Goal: Check status: Check status

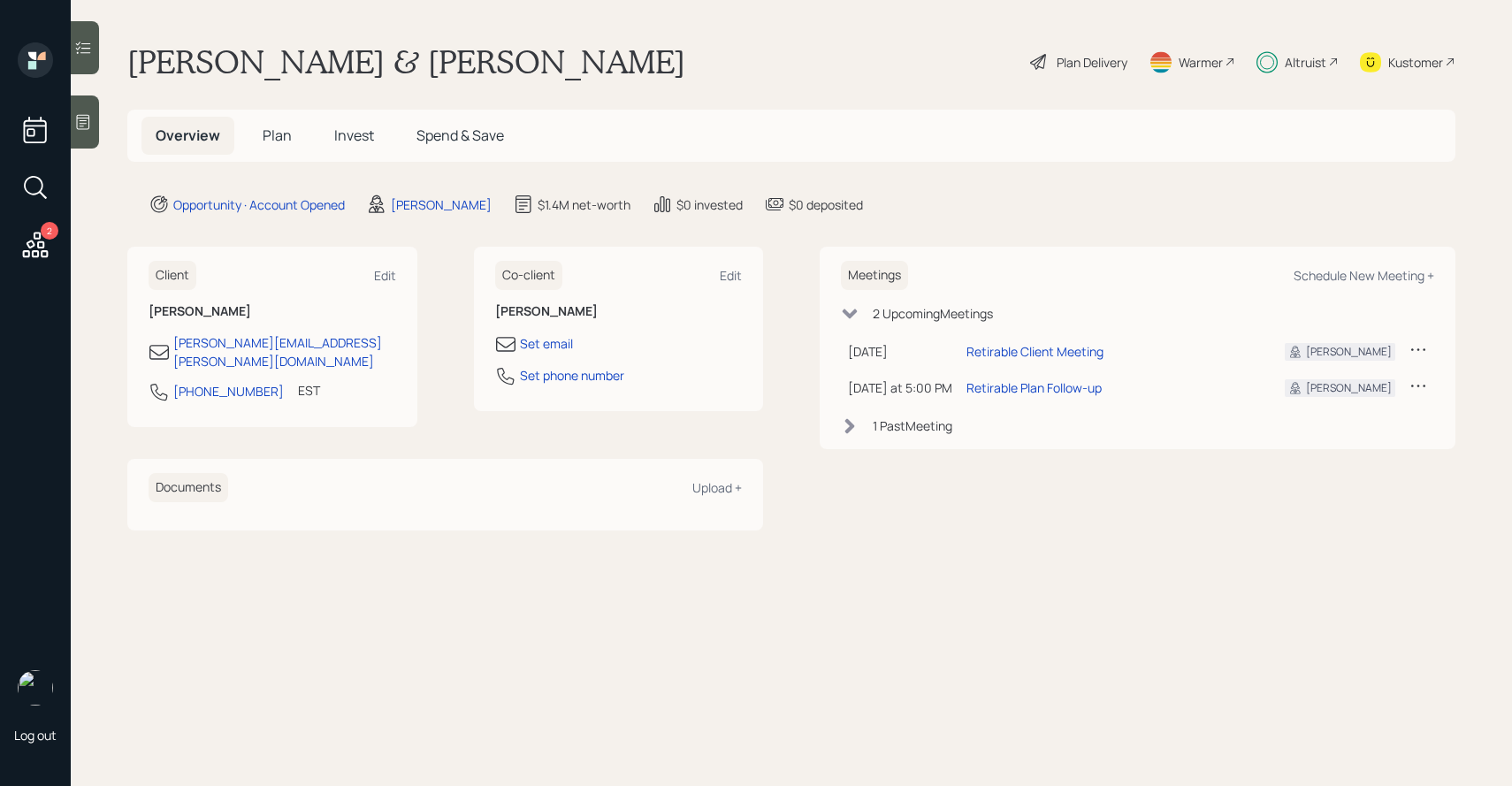
click at [363, 139] on span "Invest" at bounding box center [354, 135] width 40 height 19
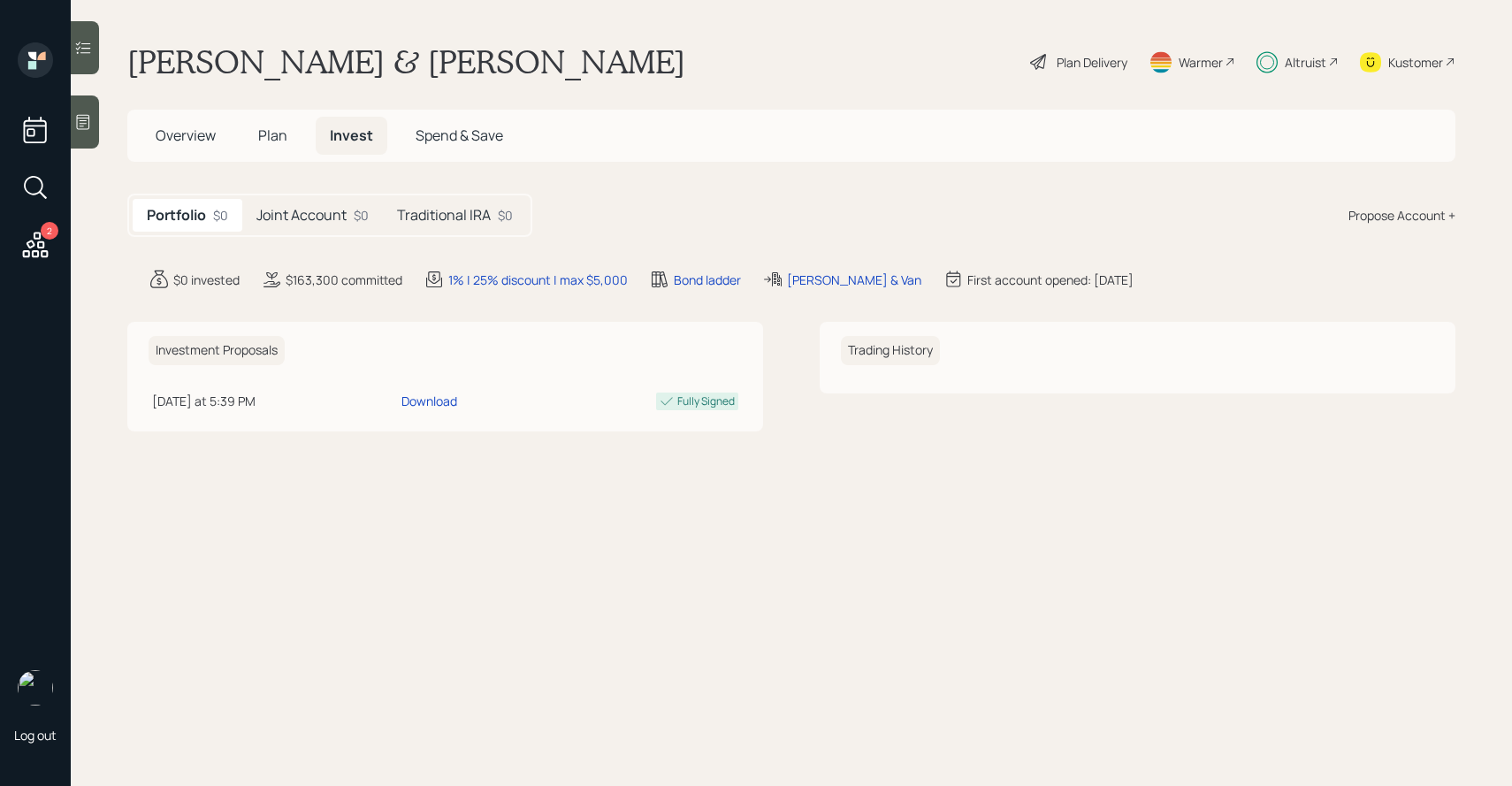
click at [319, 207] on h5 "Joint Account" at bounding box center [301, 215] width 90 height 16
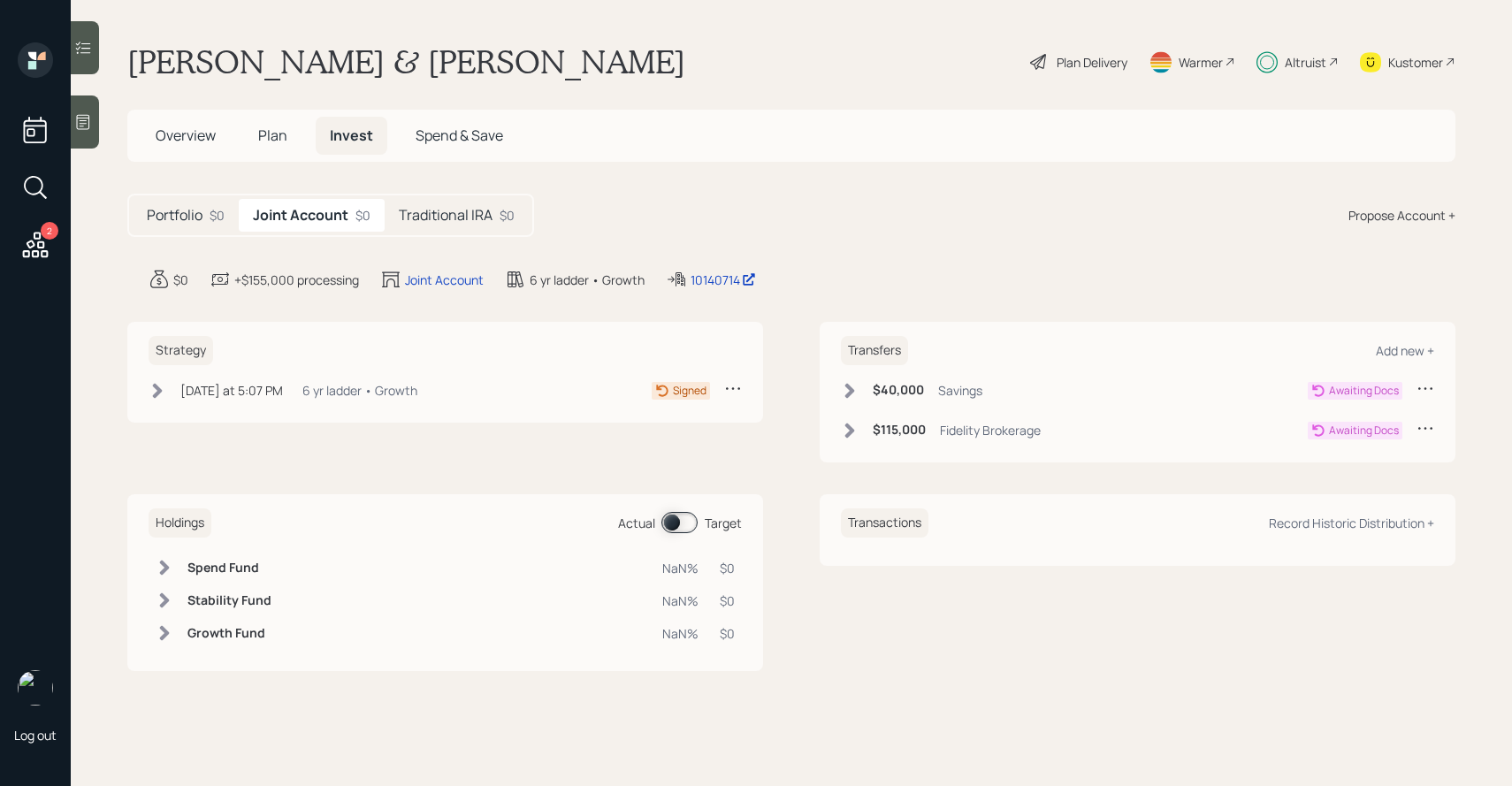
click at [444, 223] on h5 "Traditional IRA" at bounding box center [445, 215] width 94 height 16
click at [344, 212] on div "Joint Account $0" at bounding box center [309, 216] width 140 height 33
